Goal: Task Accomplishment & Management: Complete application form

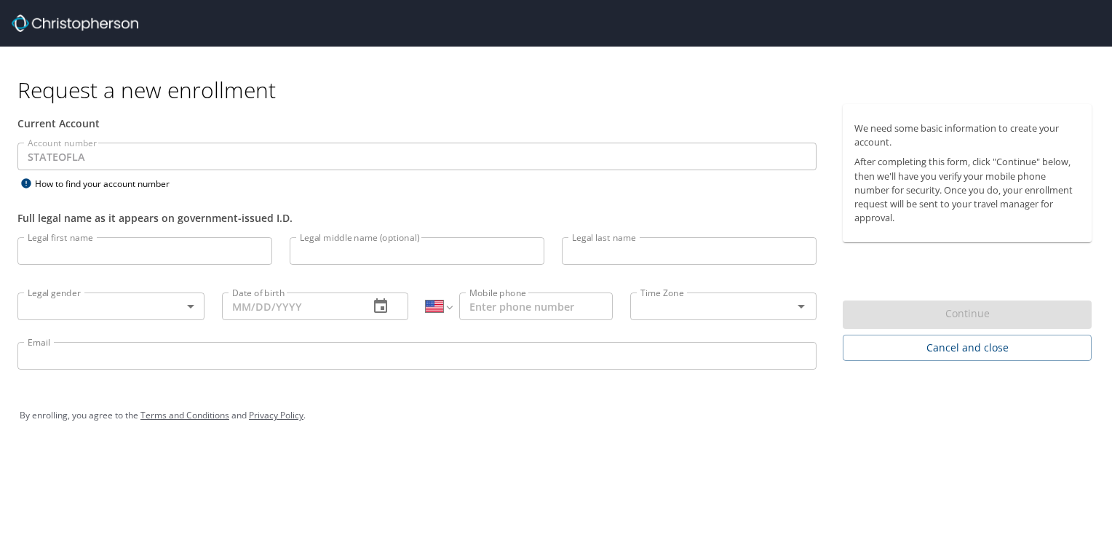
select select "US"
click at [87, 258] on input "Legal first name" at bounding box center [144, 251] width 255 height 28
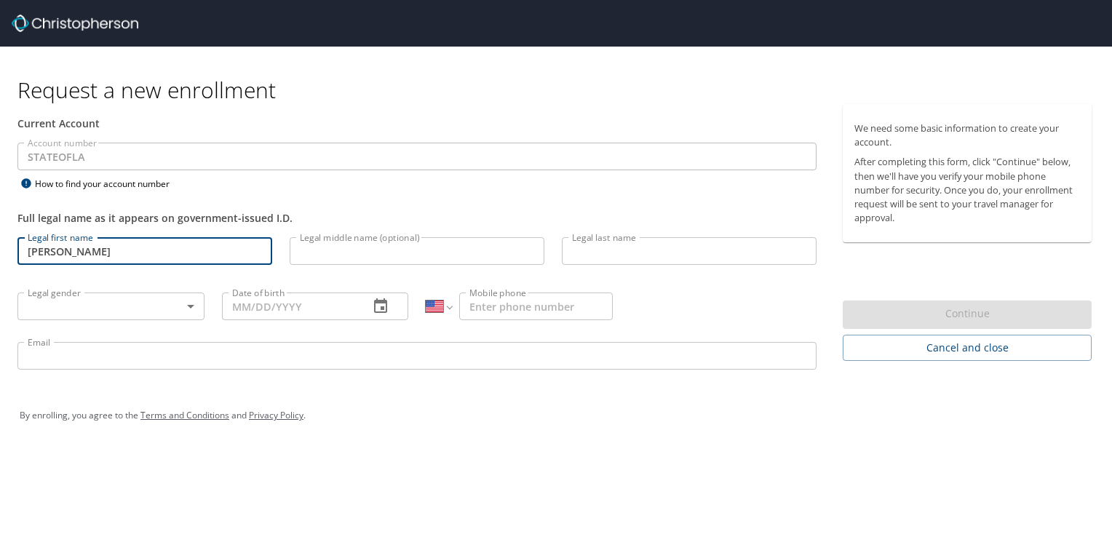
type input "[PERSON_NAME]"
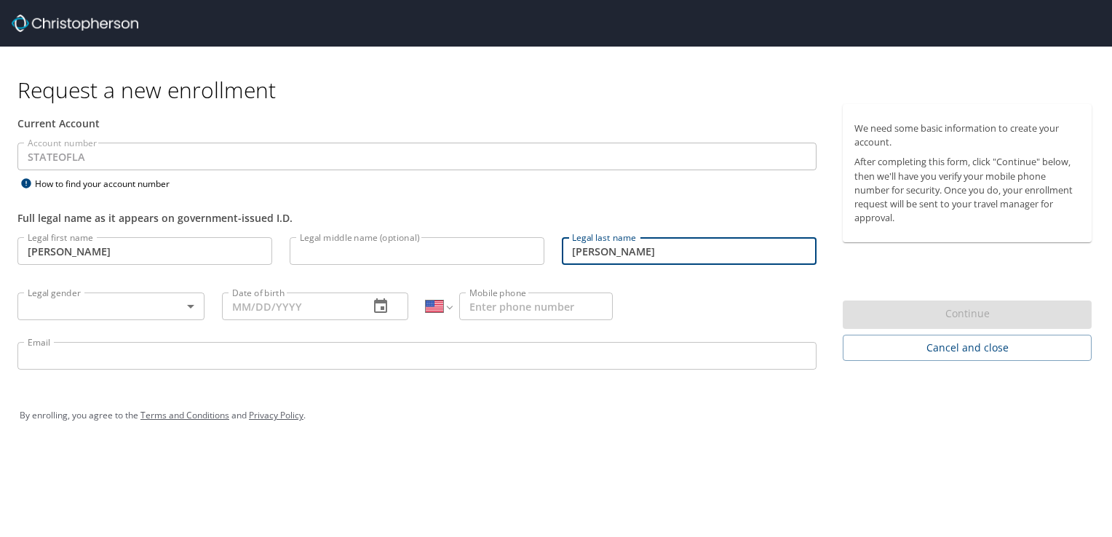
type input "[PERSON_NAME]"
click at [131, 304] on body "Request a new enrollment Current Account Account number STATEOFLA Account numbe…" at bounding box center [556, 268] width 1112 height 537
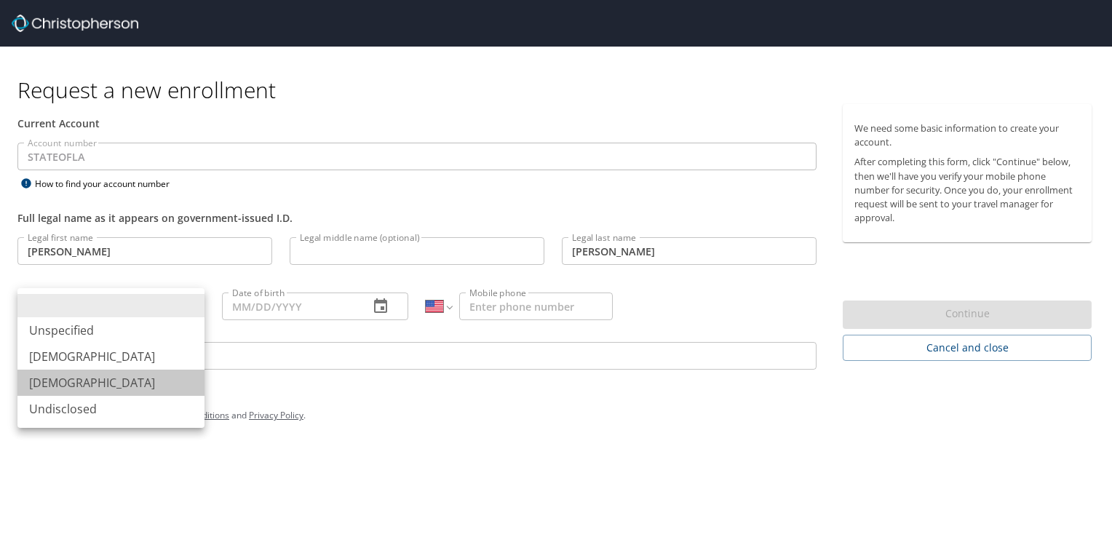
drag, startPoint x: 41, startPoint y: 379, endPoint x: 356, endPoint y: 320, distance: 321.2
click at [41, 380] on li "[DEMOGRAPHIC_DATA]" at bounding box center [110, 383] width 187 height 26
type input "[DEMOGRAPHIC_DATA]"
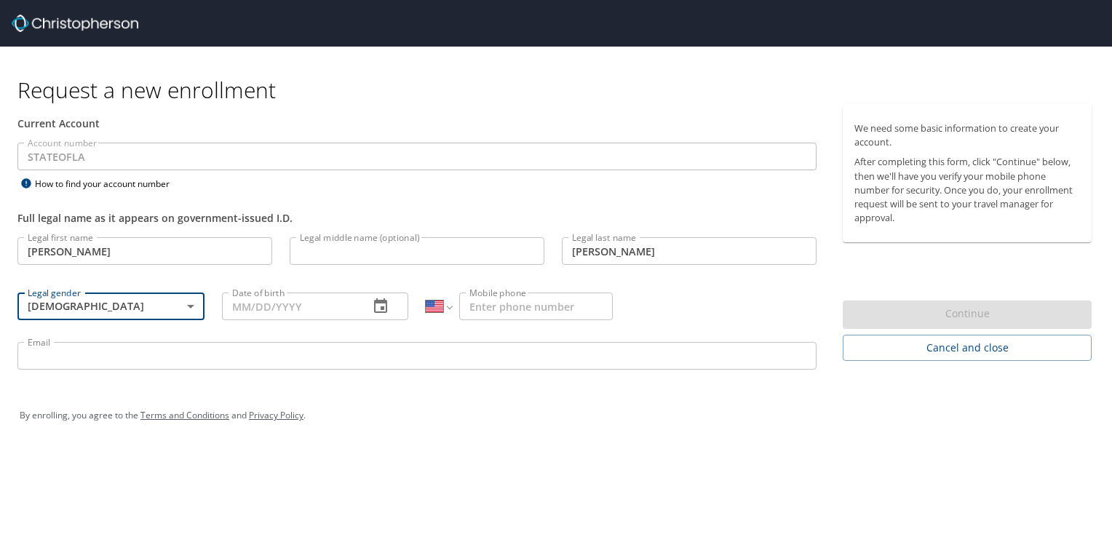
click at [314, 302] on input "Date of birth" at bounding box center [290, 306] width 136 height 28
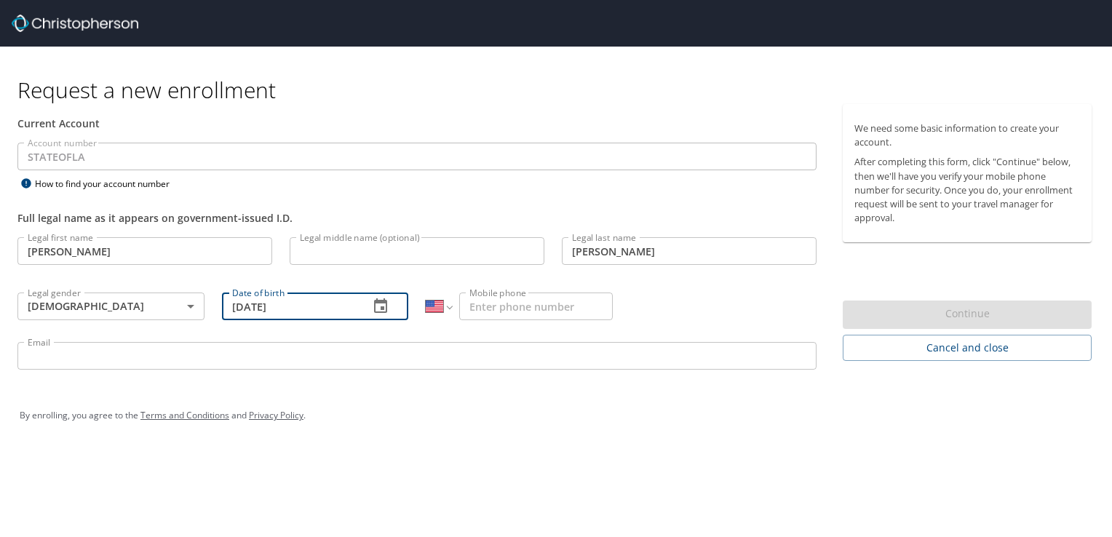
type input "[DATE]"
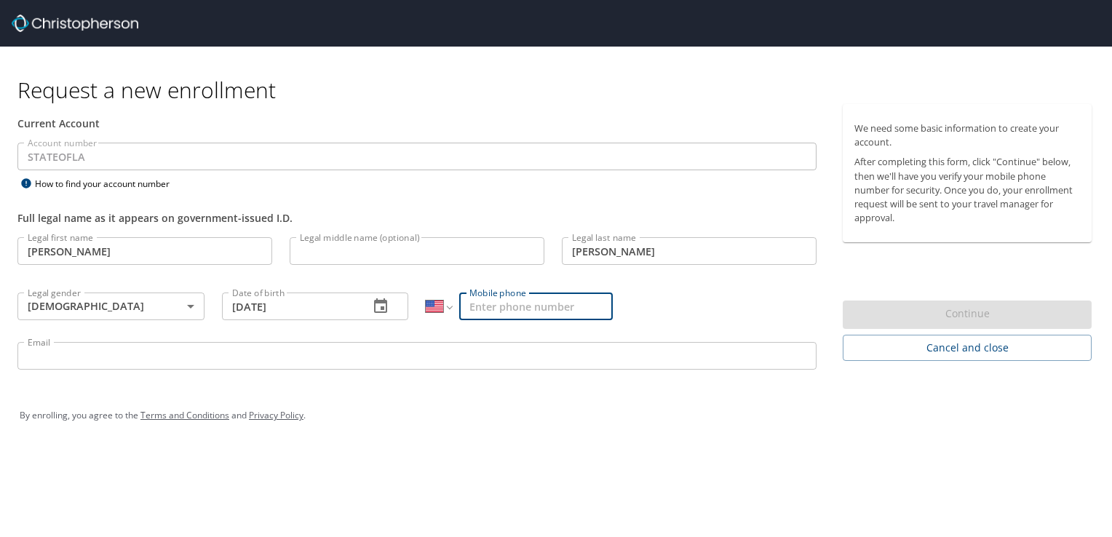
click at [521, 307] on input "Mobile phone" at bounding box center [536, 306] width 154 height 28
type input "[PHONE_NUMBER]"
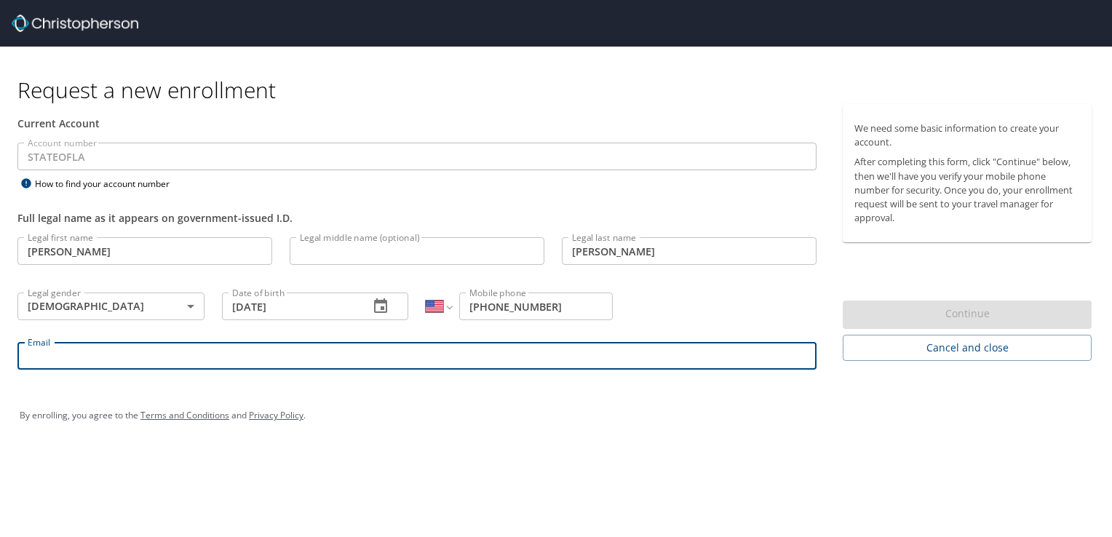
click at [416, 359] on input "Email" at bounding box center [416, 356] width 799 height 28
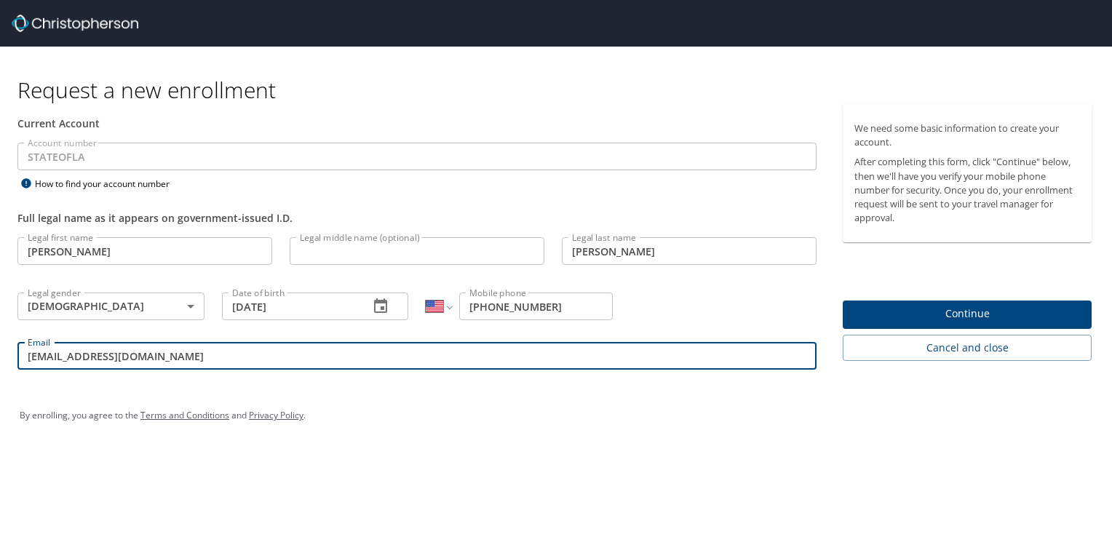
type input "[EMAIL_ADDRESS][DOMAIN_NAME]"
click at [902, 314] on span "Continue" at bounding box center [967, 314] width 226 height 18
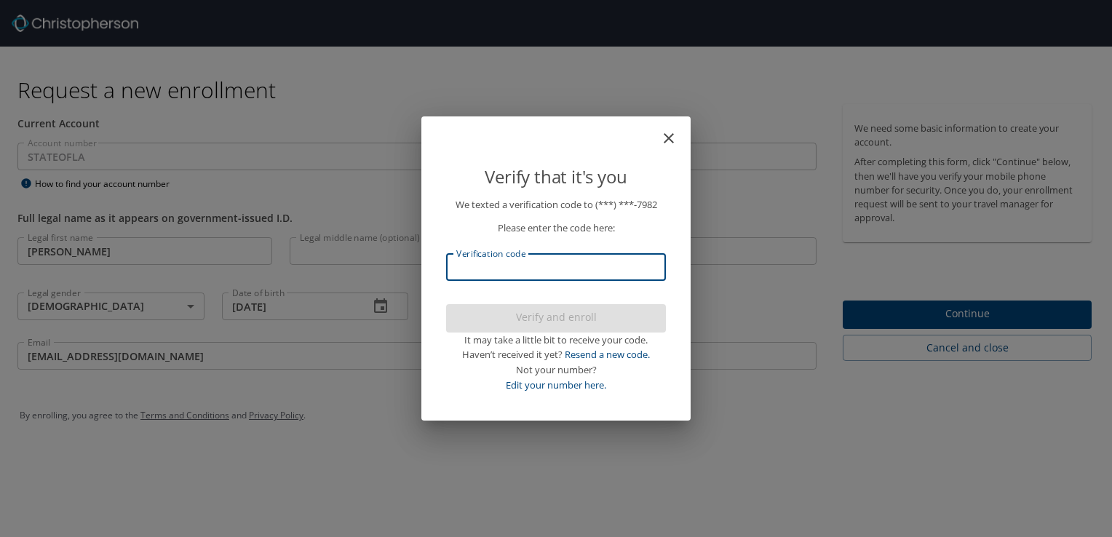
click at [541, 271] on input "Verification code" at bounding box center [556, 267] width 220 height 28
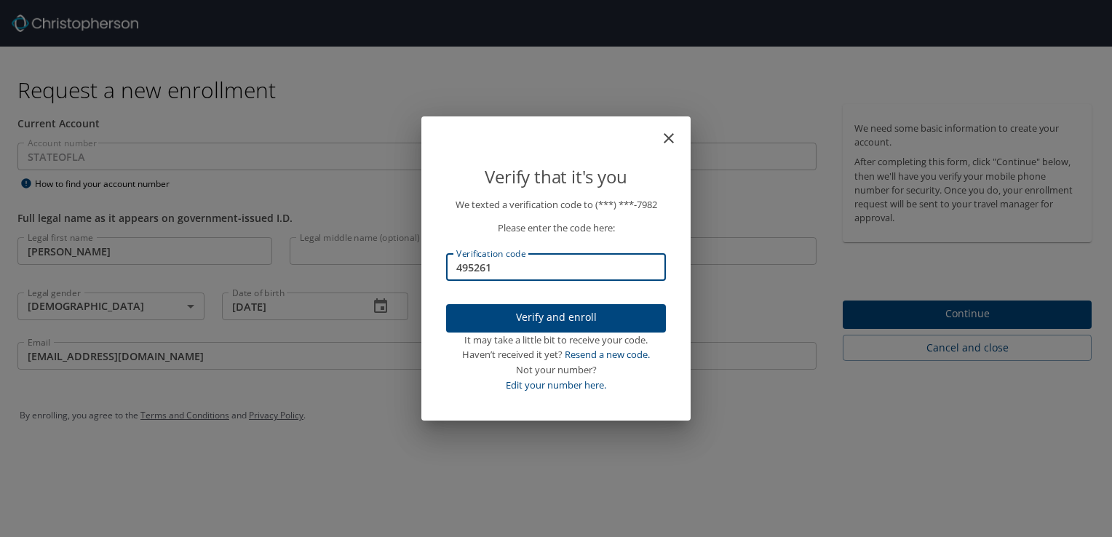
type input "495261"
click at [555, 316] on span "Verify and enroll" at bounding box center [556, 317] width 196 height 18
